Goal: Task Accomplishment & Management: Use online tool/utility

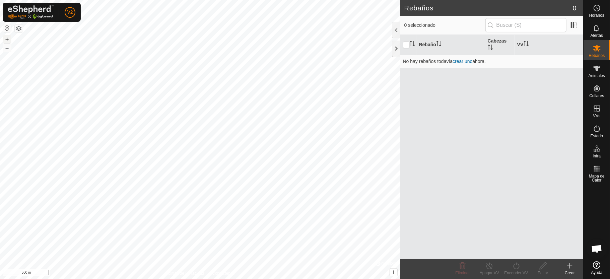
click at [5, 39] on button "+" at bounding box center [7, 39] width 8 height 8
click at [597, 70] on icon at bounding box center [596, 68] width 7 height 5
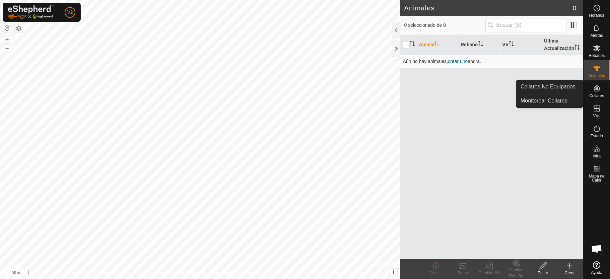
click at [594, 91] on icon at bounding box center [597, 88] width 8 height 8
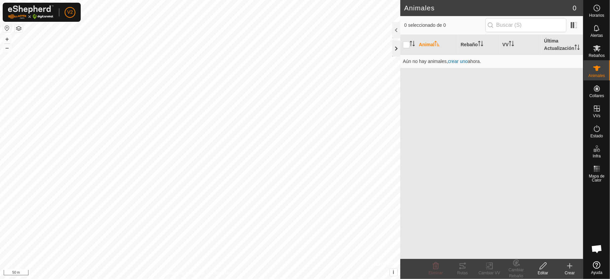
click at [393, 48] on div at bounding box center [396, 49] width 8 height 16
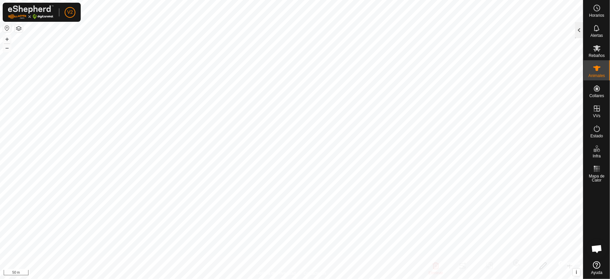
click at [580, 27] on div at bounding box center [579, 30] width 8 height 16
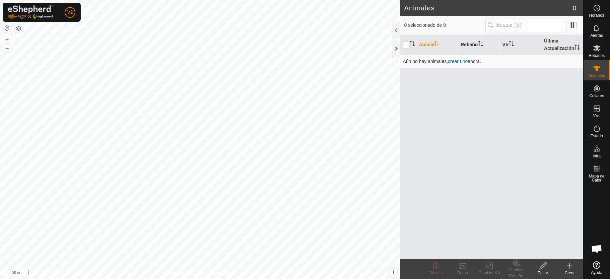
click at [480, 45] on icon "Activar para ordenar" at bounding box center [480, 43] width 5 height 5
click at [567, 269] on icon at bounding box center [570, 266] width 8 height 8
